Goal: Find specific page/section: Find specific page/section

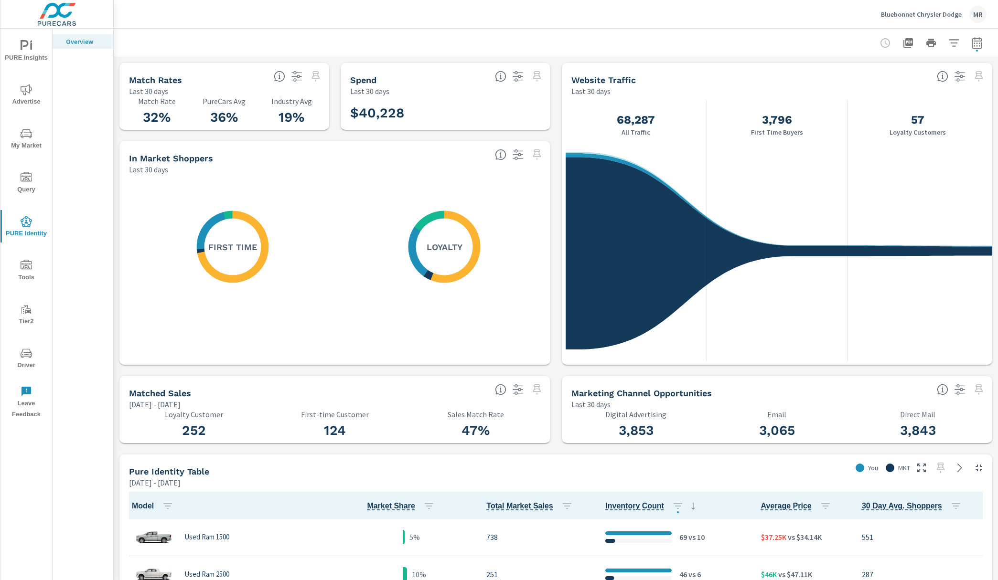
scroll to position [113, 0]
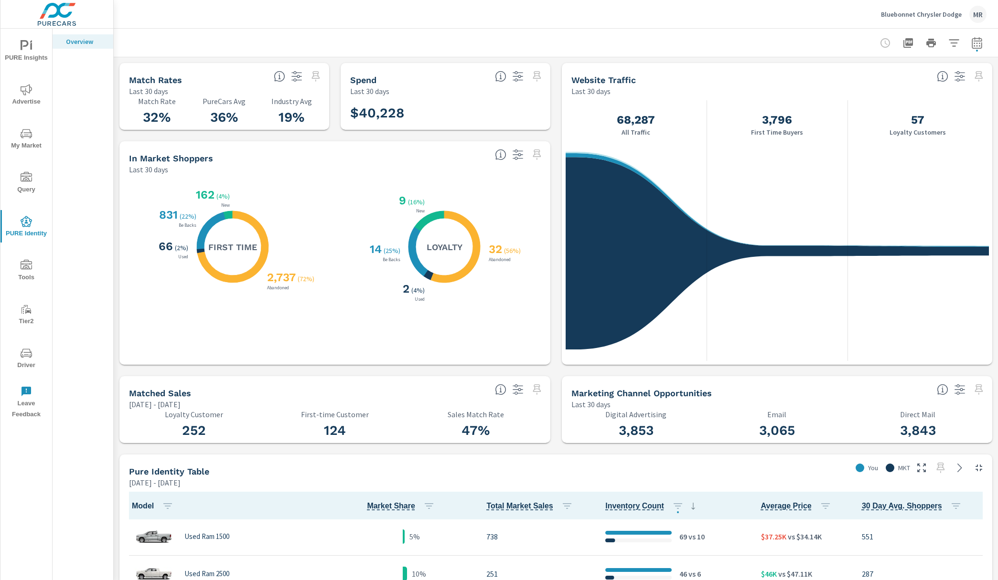
click at [27, 41] on icon "nav menu" at bounding box center [26, 45] width 11 height 11
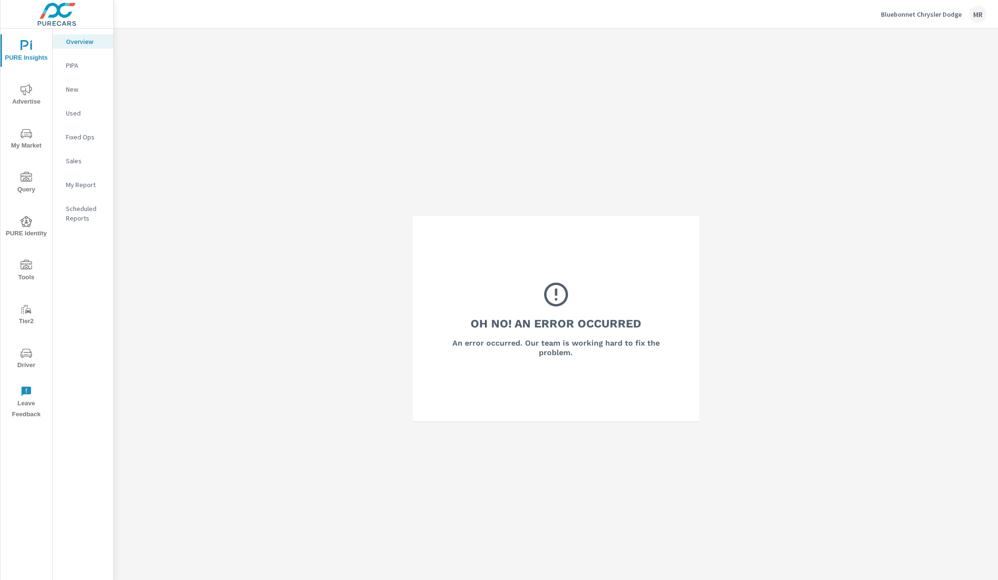
click at [26, 49] on icon "nav menu" at bounding box center [26, 45] width 11 height 11
click at [21, 97] on span "Advertise" at bounding box center [26, 95] width 46 height 23
